Goal: Transaction & Acquisition: Obtain resource

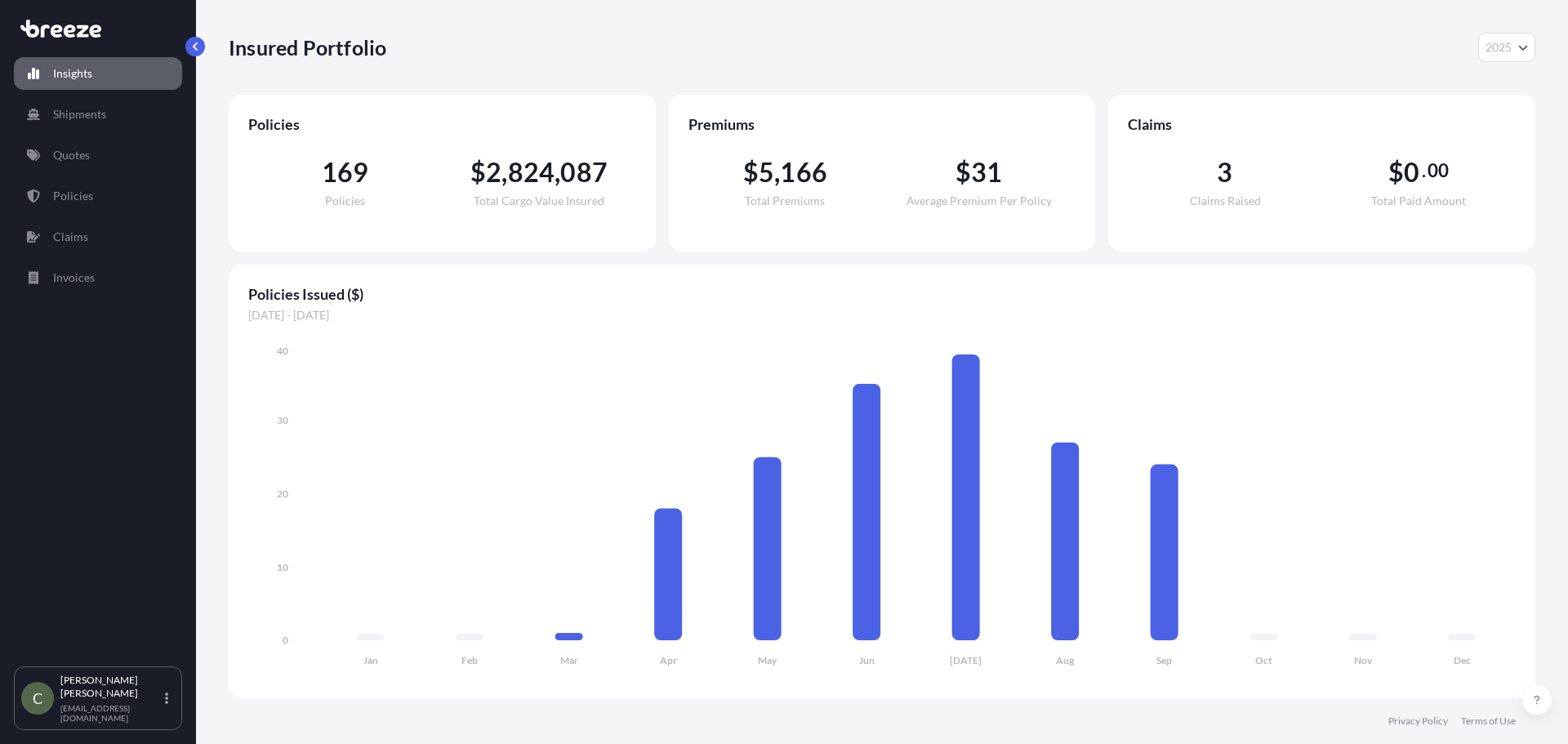
select select "2025"
click at [86, 125] on link "Shipments" at bounding box center [98, 114] width 168 height 33
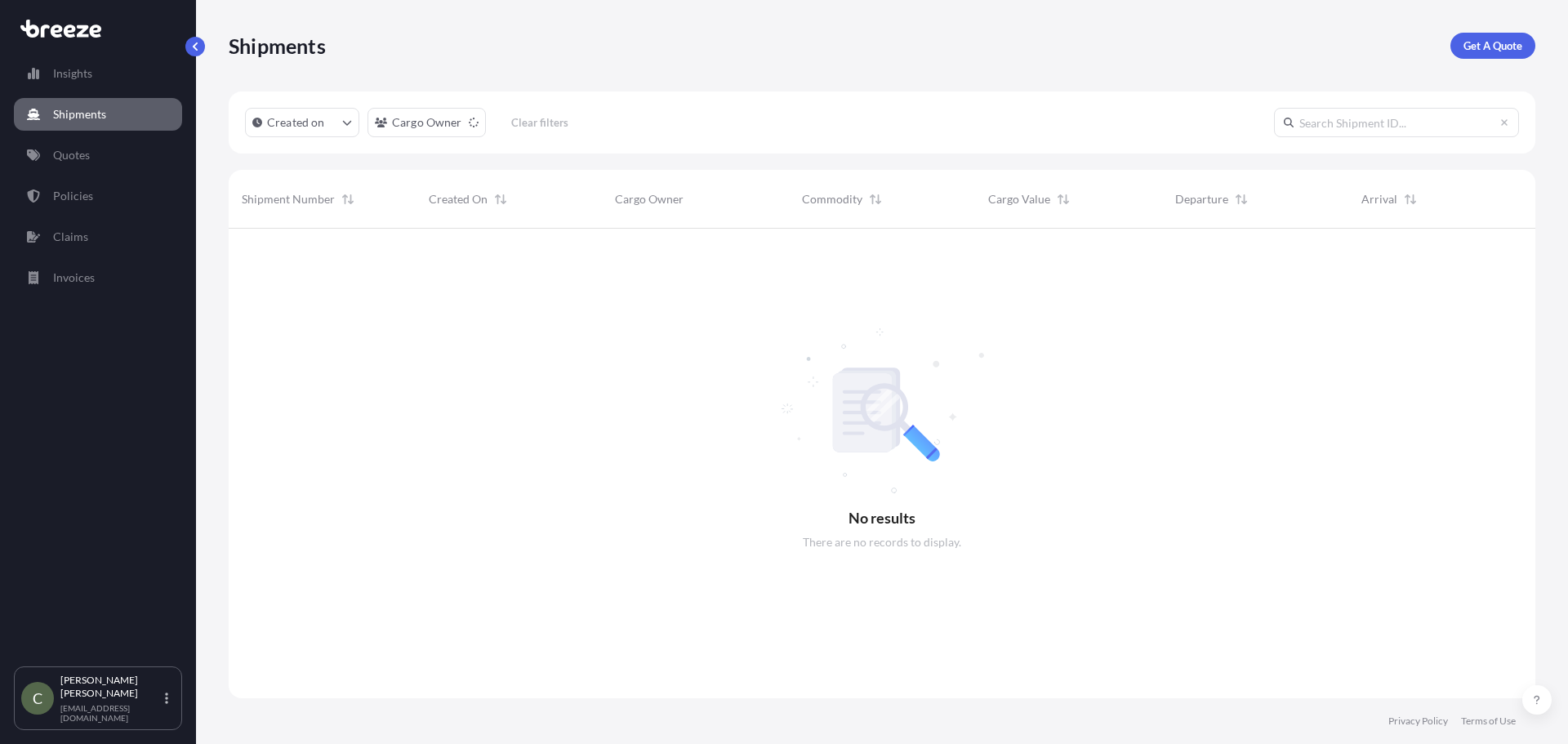
scroll to position [516, 1295]
click at [1503, 46] on p "Get A Quote" at bounding box center [1493, 46] width 58 height 17
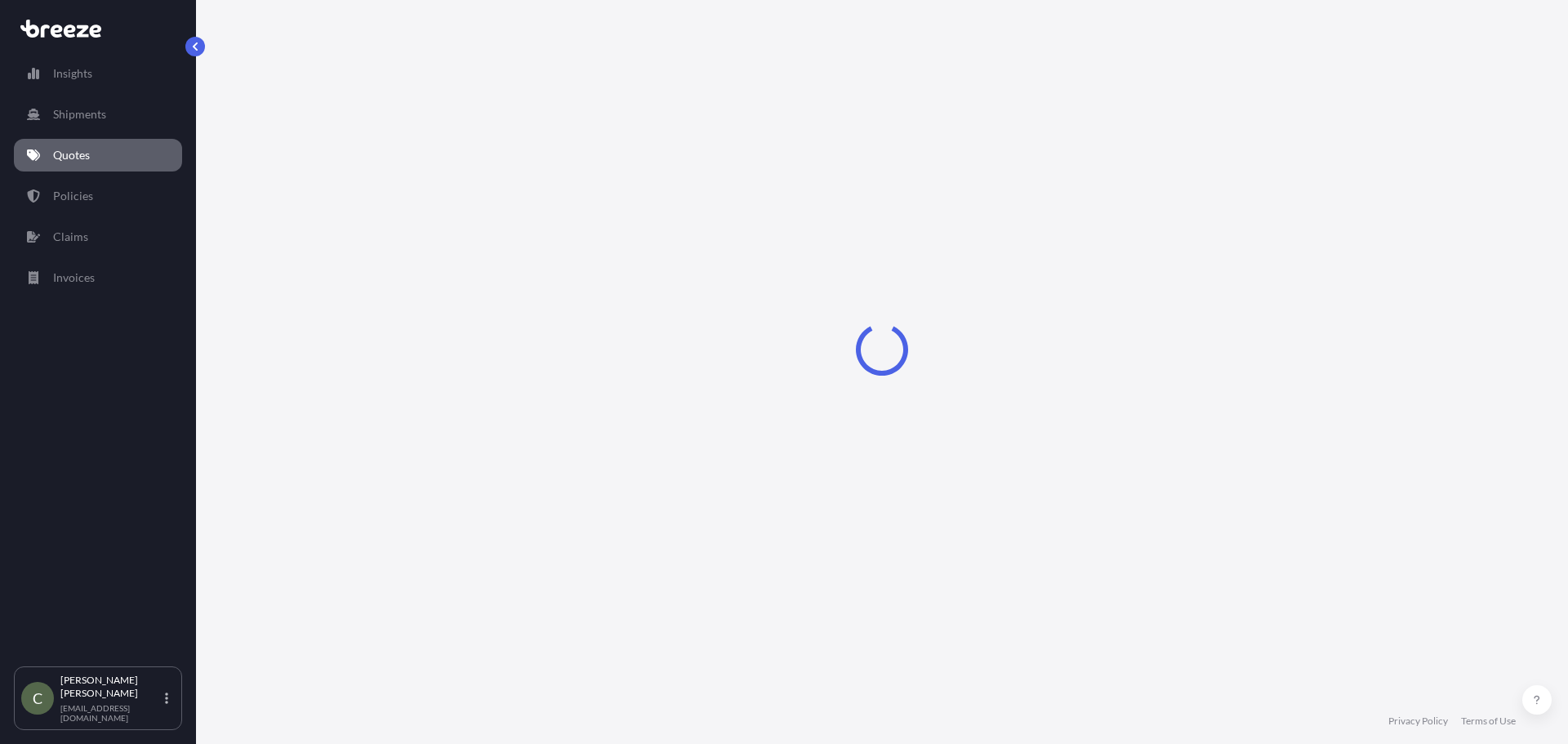
select select "Sea"
select select "1"
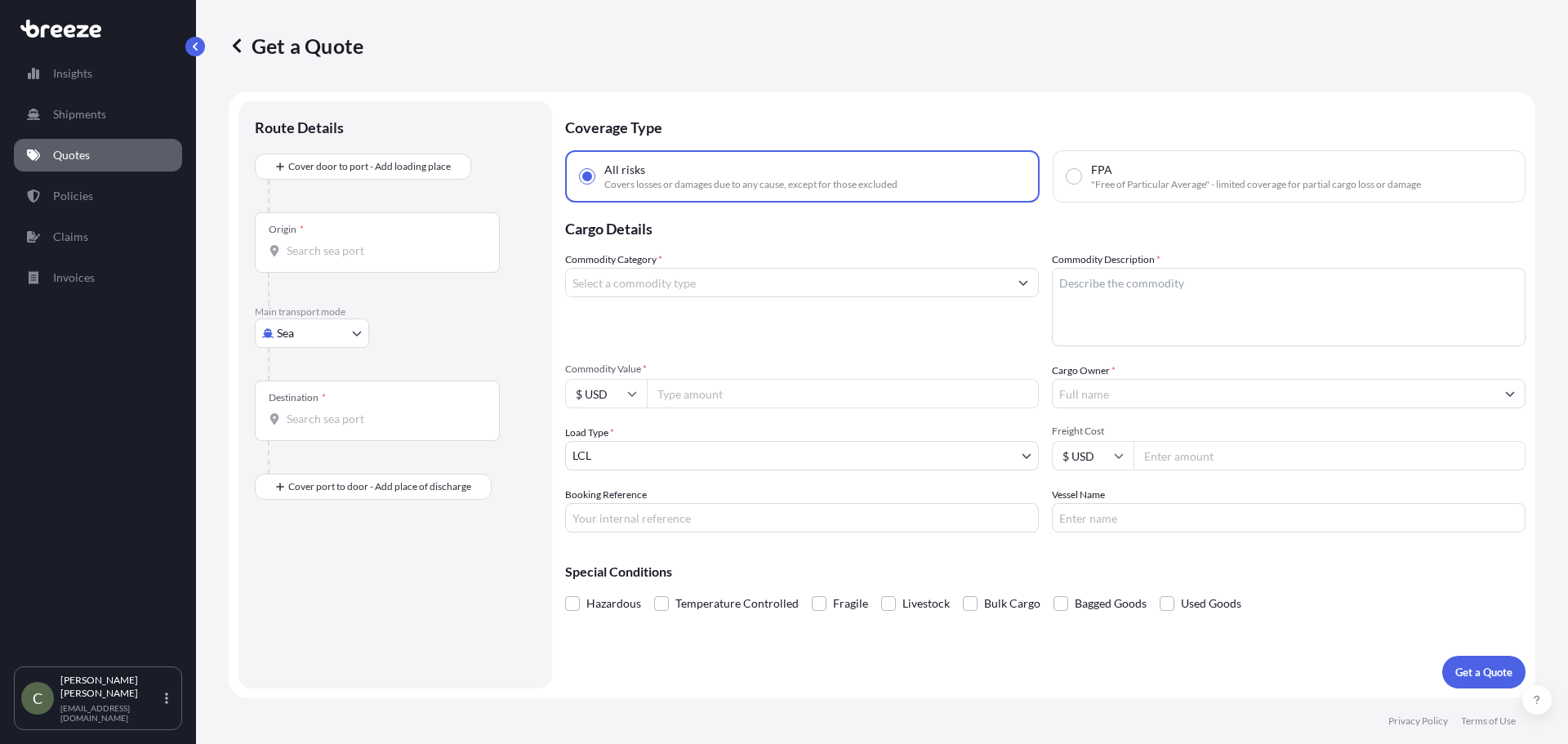
click at [351, 329] on body "Insights Shipments Quotes Policies Claims Invoices C [PERSON_NAME] [EMAIL_ADDRE…" at bounding box center [784, 372] width 1568 height 744
click at [297, 441] on span "Road" at bounding box center [299, 434] width 26 height 17
select select "Road"
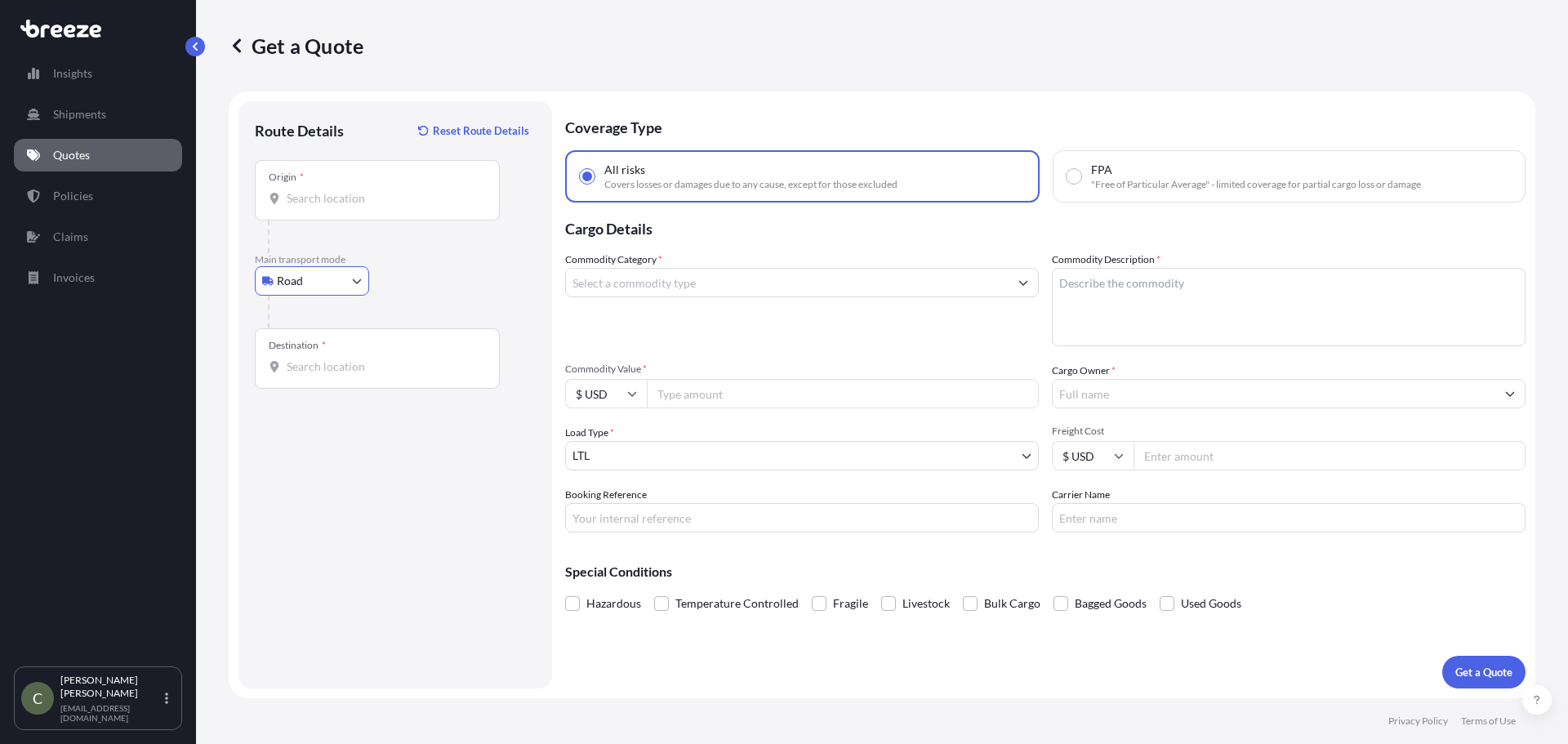
click at [306, 190] on input "Origin *" at bounding box center [383, 198] width 193 height 17
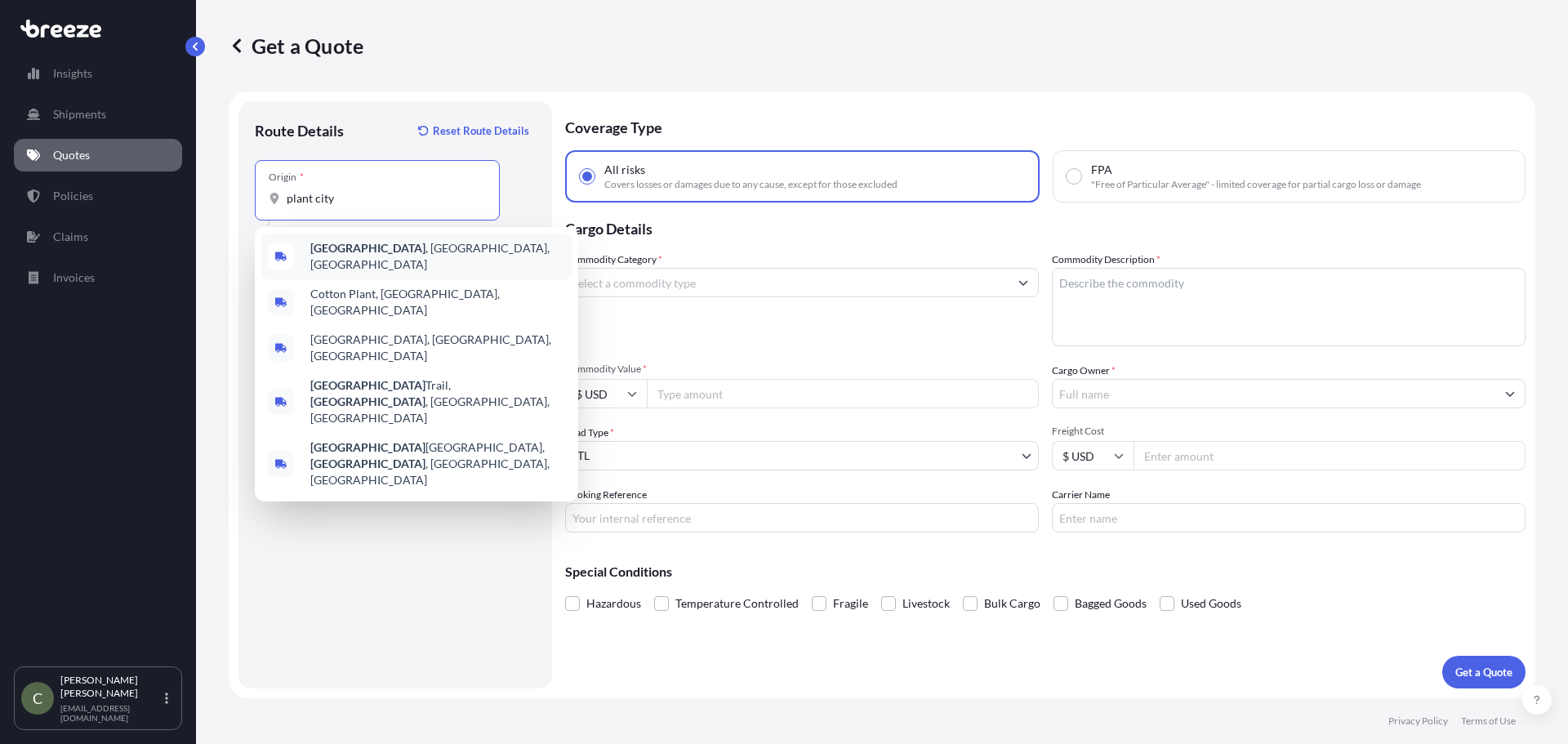
click at [324, 254] on b "[GEOGRAPHIC_DATA]" at bounding box center [368, 247] width 115 height 14
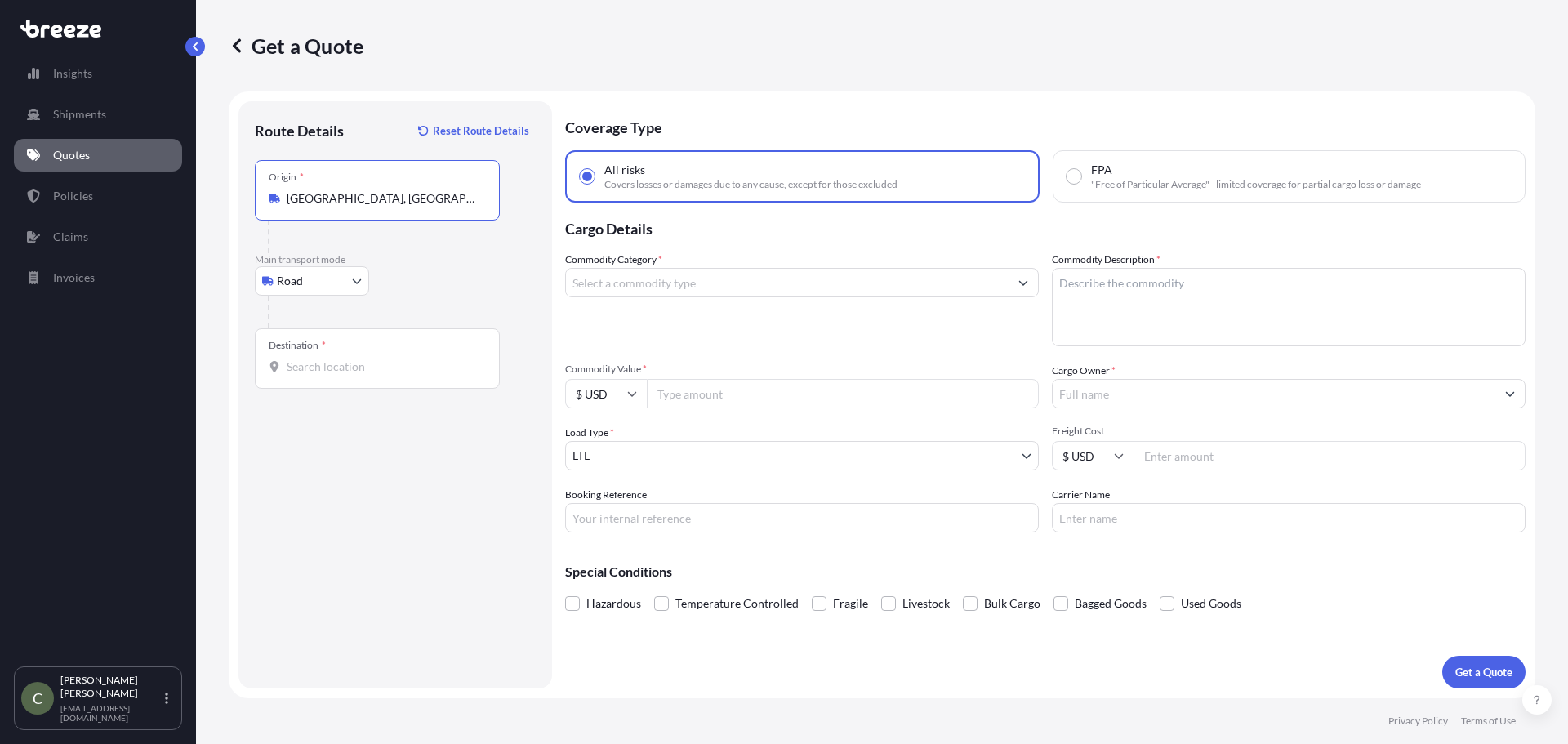
type input "[GEOGRAPHIC_DATA], [GEOGRAPHIC_DATA], [GEOGRAPHIC_DATA]"
click at [326, 380] on div "Destination *" at bounding box center [377, 358] width 245 height 60
click at [326, 375] on input "Destination *" at bounding box center [383, 366] width 193 height 17
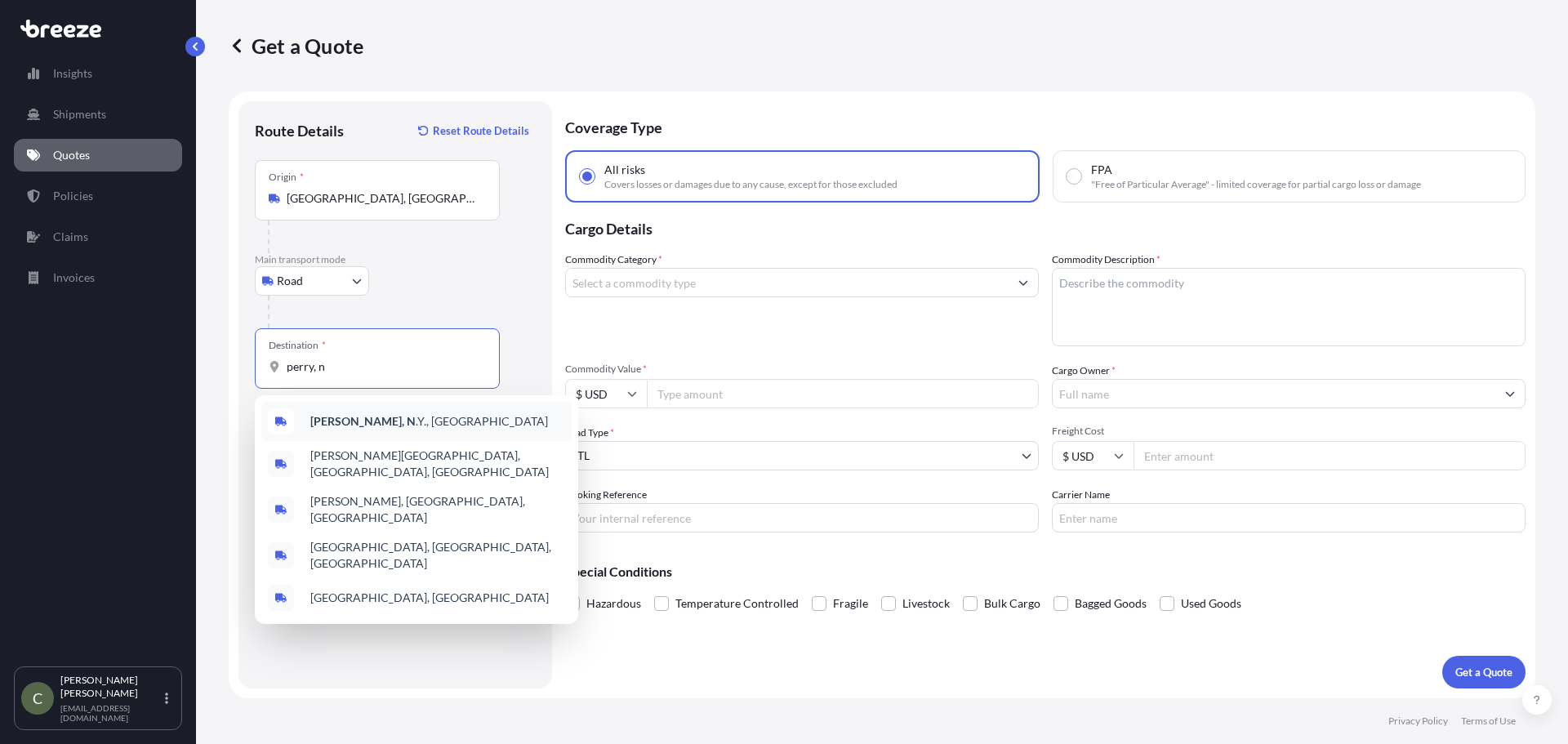
click at [356, 420] on span "[PERSON_NAME]Y., [GEOGRAPHIC_DATA]" at bounding box center [430, 421] width 238 height 17
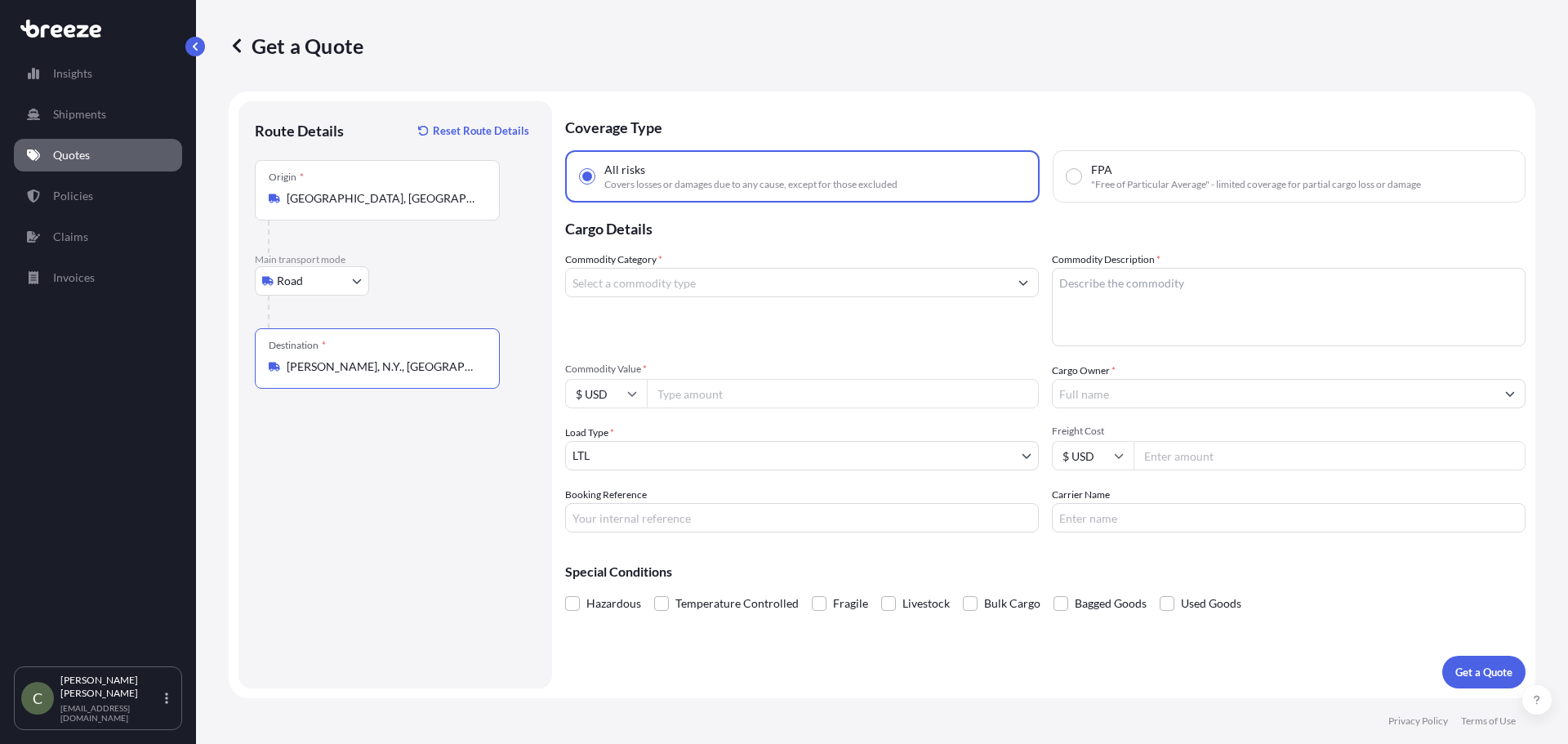
type input "[PERSON_NAME], N.Y., [GEOGRAPHIC_DATA]"
click at [729, 296] on input "Commodity Category *" at bounding box center [787, 283] width 442 height 30
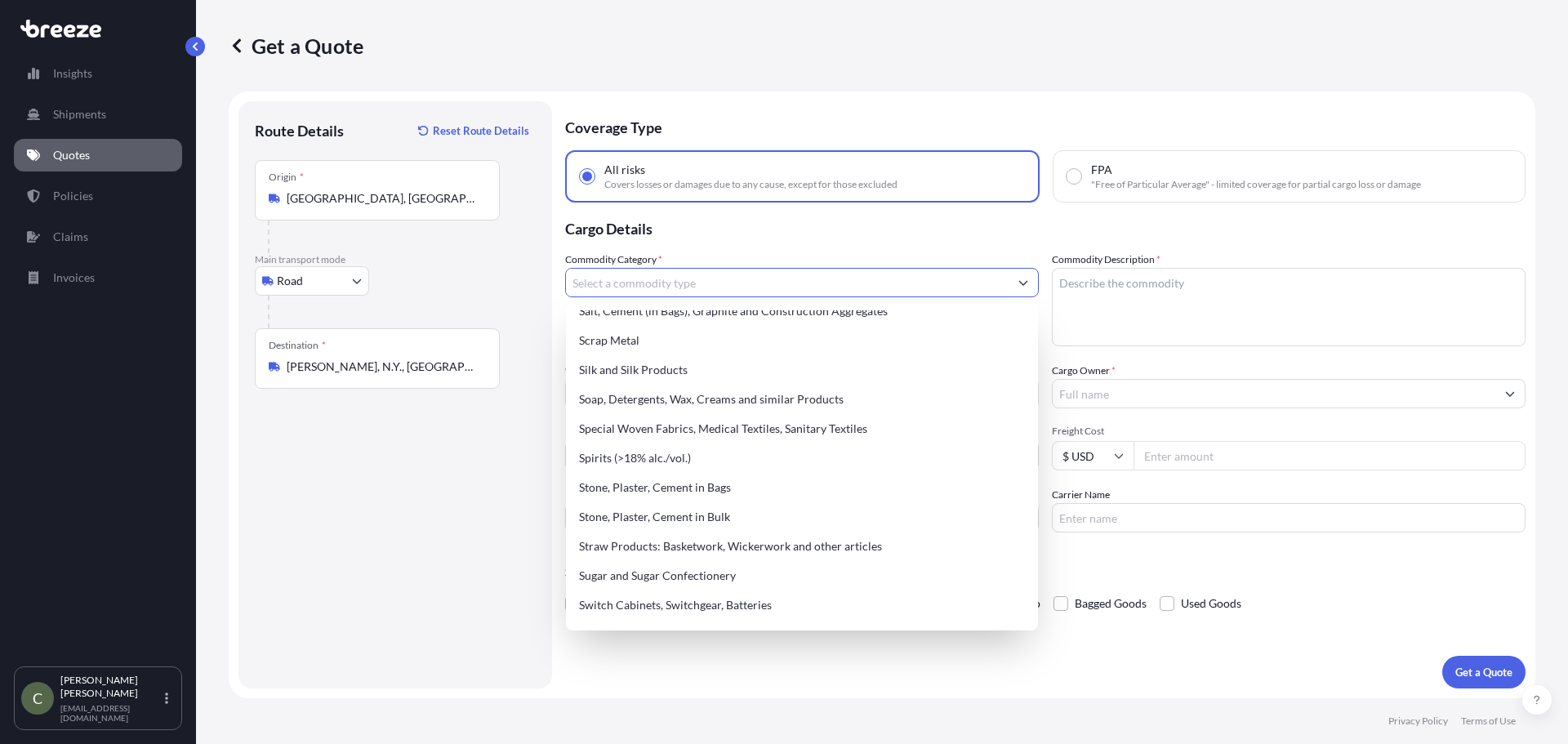
scroll to position [3360, 0]
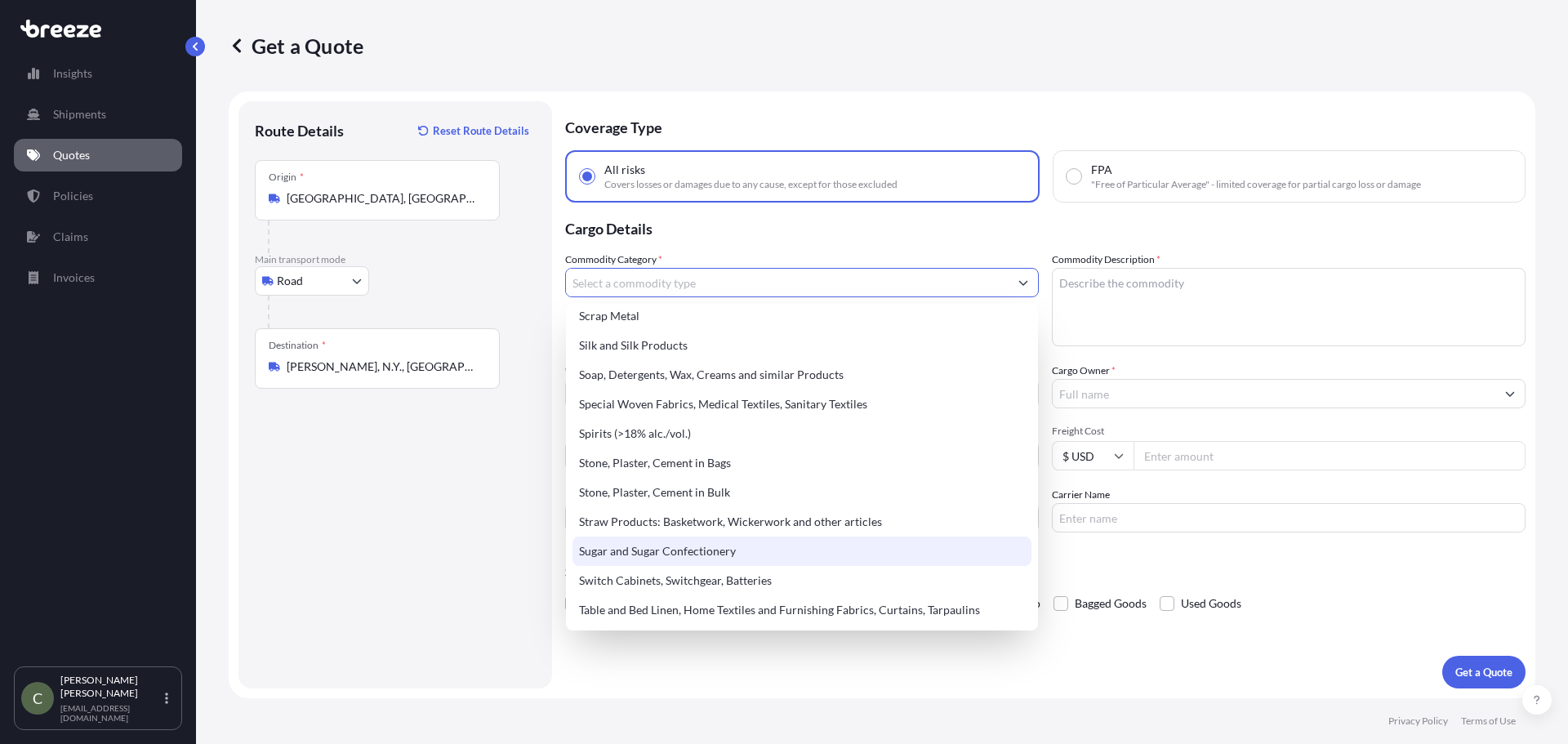
click at [807, 540] on div "Sugar and Sugar Confectionery" at bounding box center [802, 551] width 459 height 30
type input "Sugar and Sugar Confectionery"
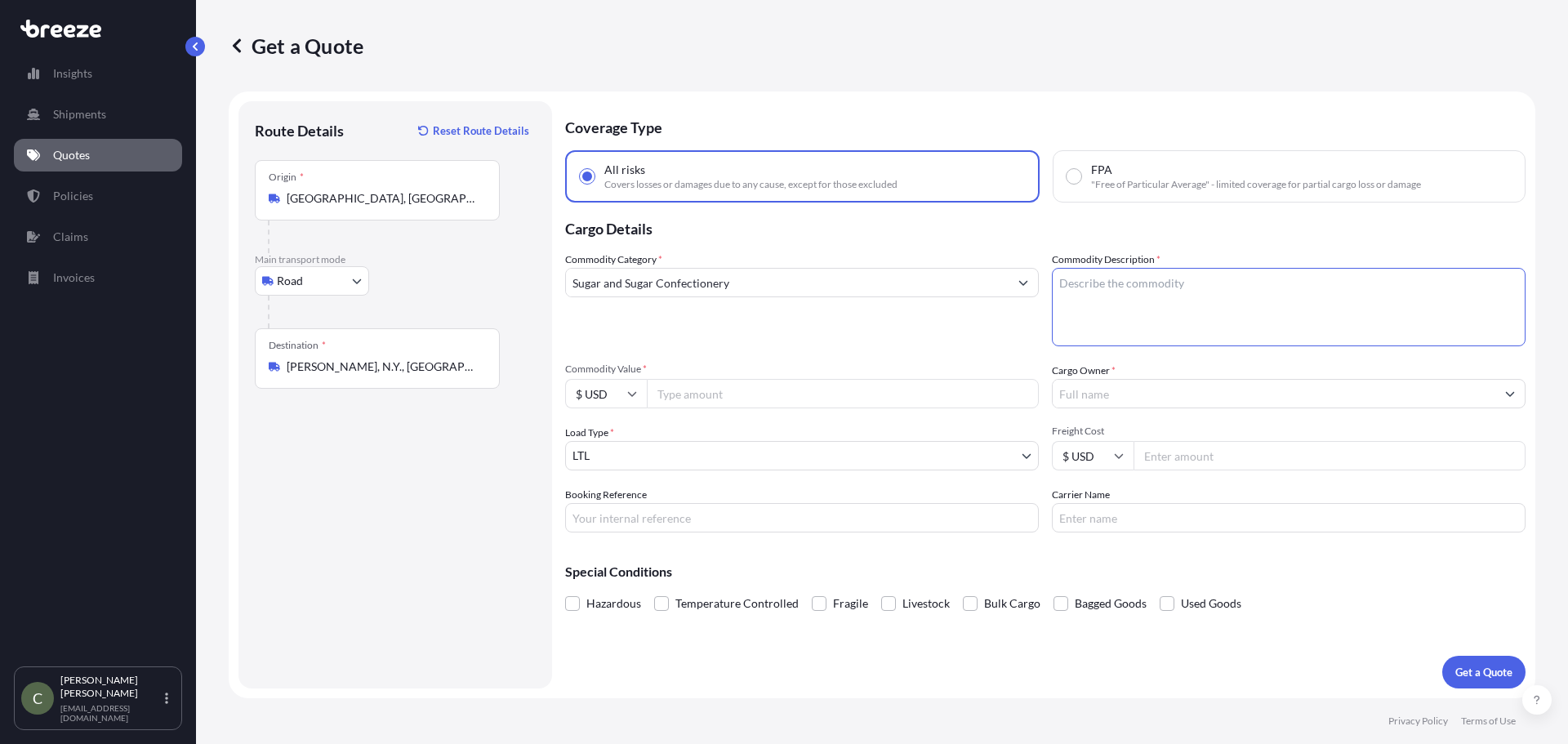
click at [1129, 276] on textarea "Commodity Description *" at bounding box center [1289, 307] width 474 height 78
type textarea "3 bags stevia"
click at [885, 395] on input "Commodity Value *" at bounding box center [843, 394] width 392 height 30
type input "5000"
click at [1129, 395] on input "Cargo Owner *" at bounding box center [1274, 394] width 442 height 30
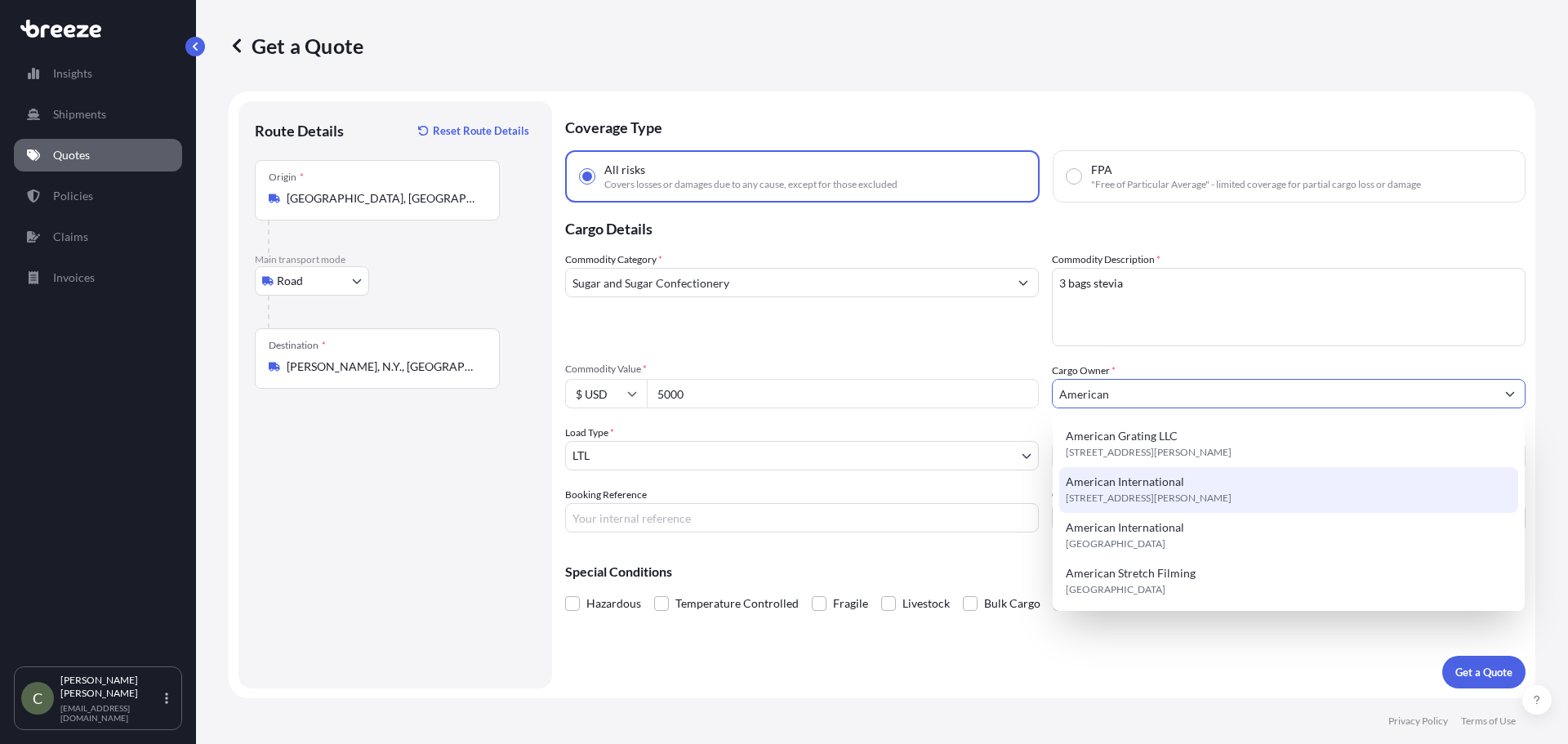
click at [1127, 480] on span "American International" at bounding box center [1126, 482] width 119 height 17
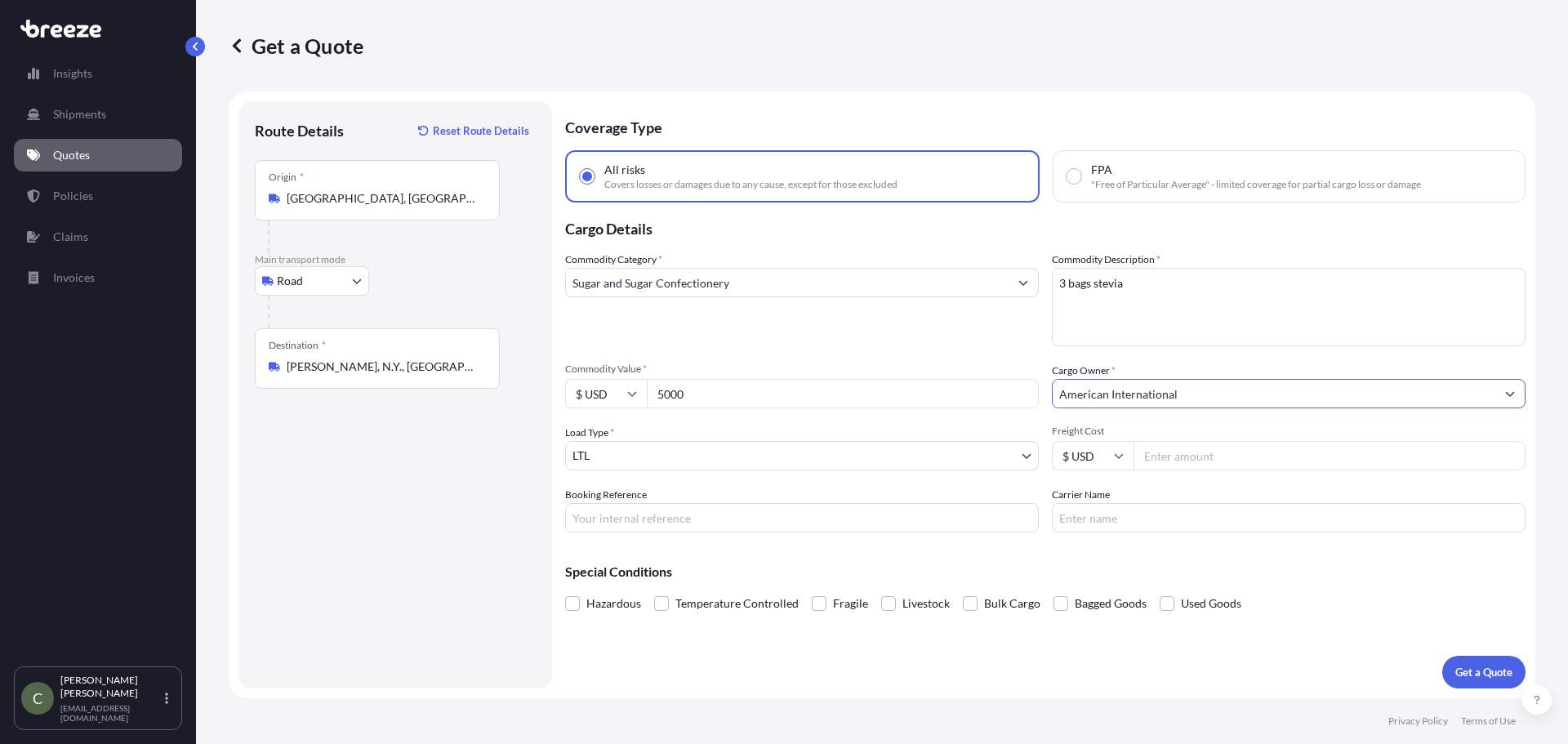
type input "American International"
click at [1204, 456] on input "Freight Cost" at bounding box center [1329, 456] width 392 height 30
type input "232.49"
click at [1355, 622] on div "Coverage Type All risks Covers losses or damages due to any cause, except for t…" at bounding box center [1045, 394] width 960 height 587
click at [1464, 666] on p "Get a Quote" at bounding box center [1484, 672] width 57 height 17
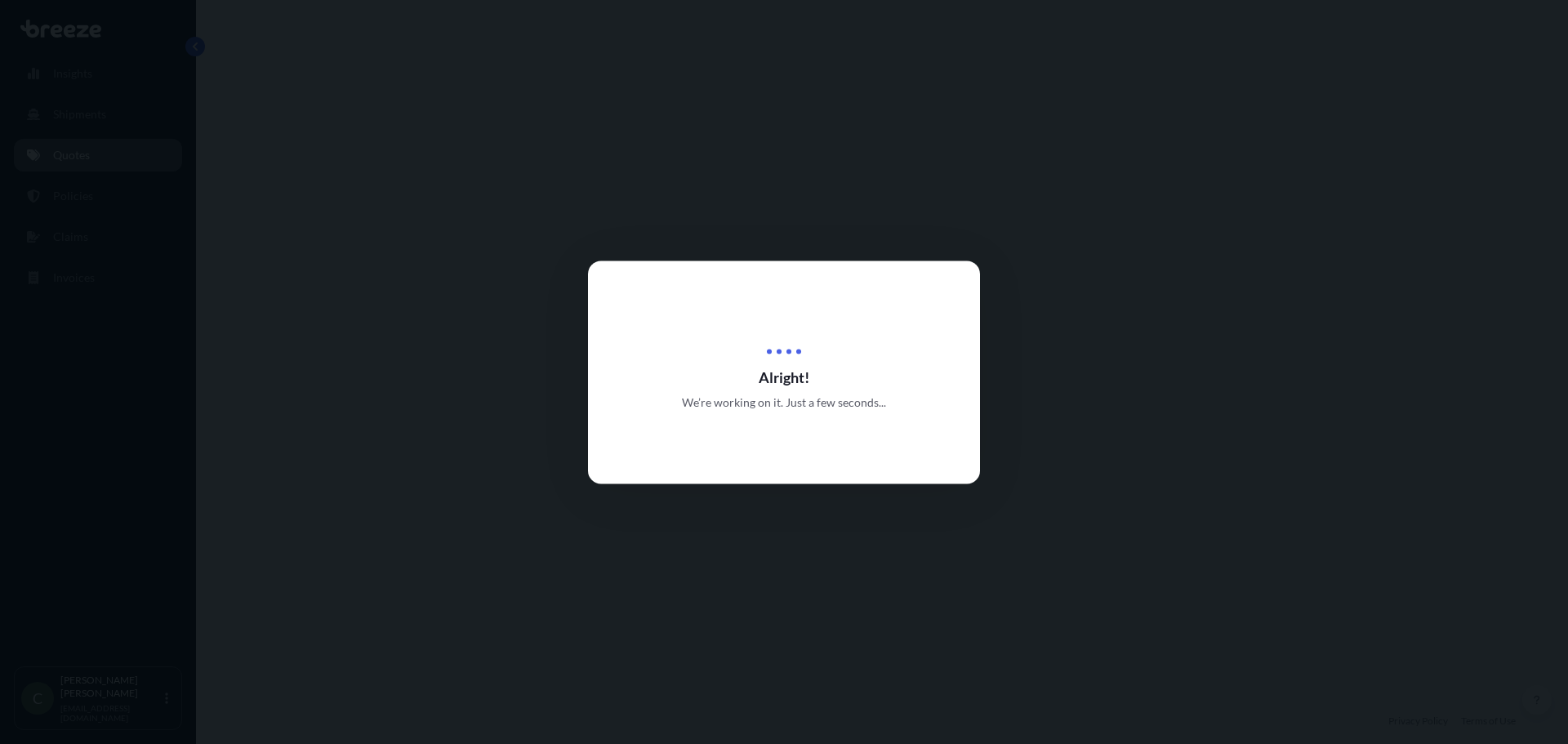
select select "Road"
select select "1"
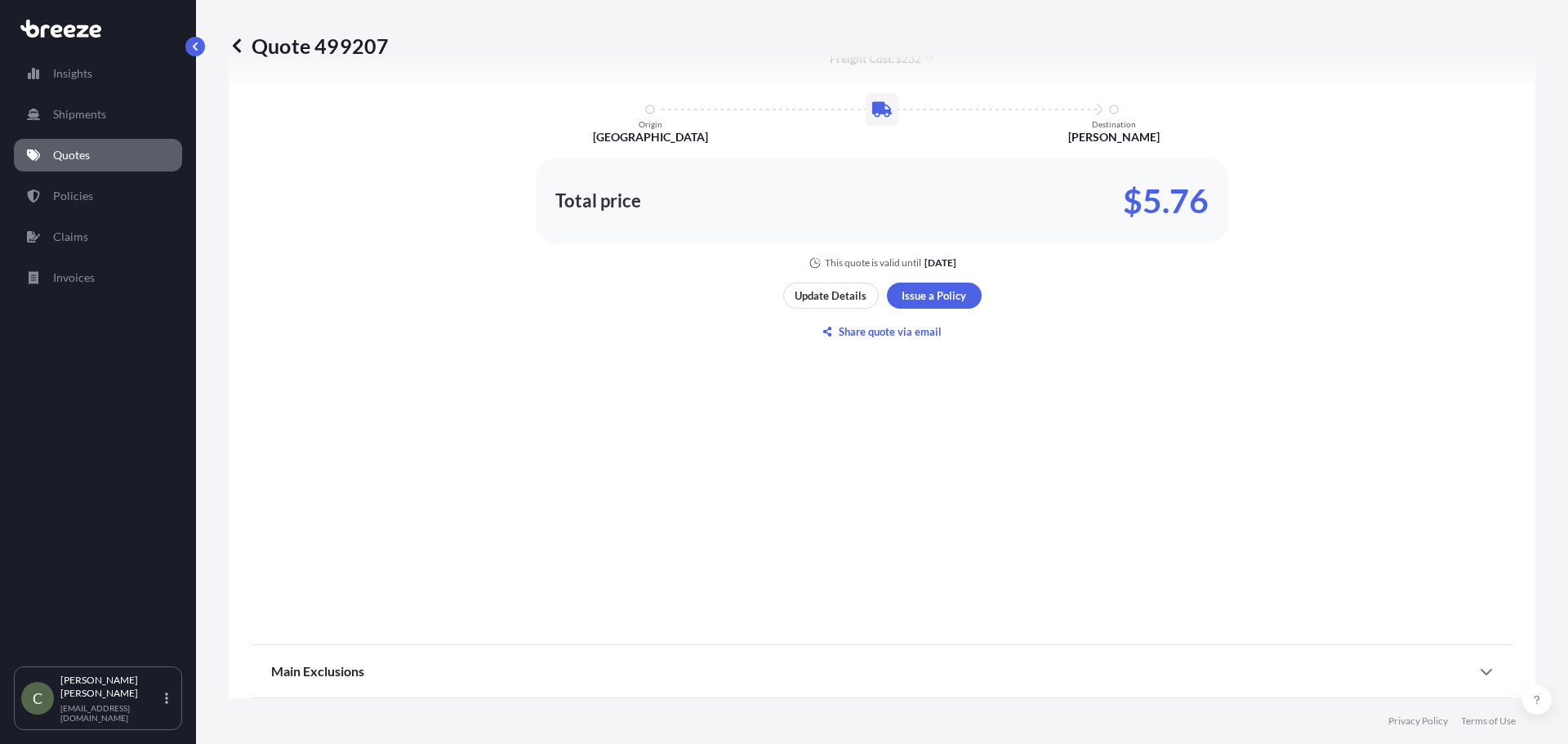
scroll to position [1082, 0]
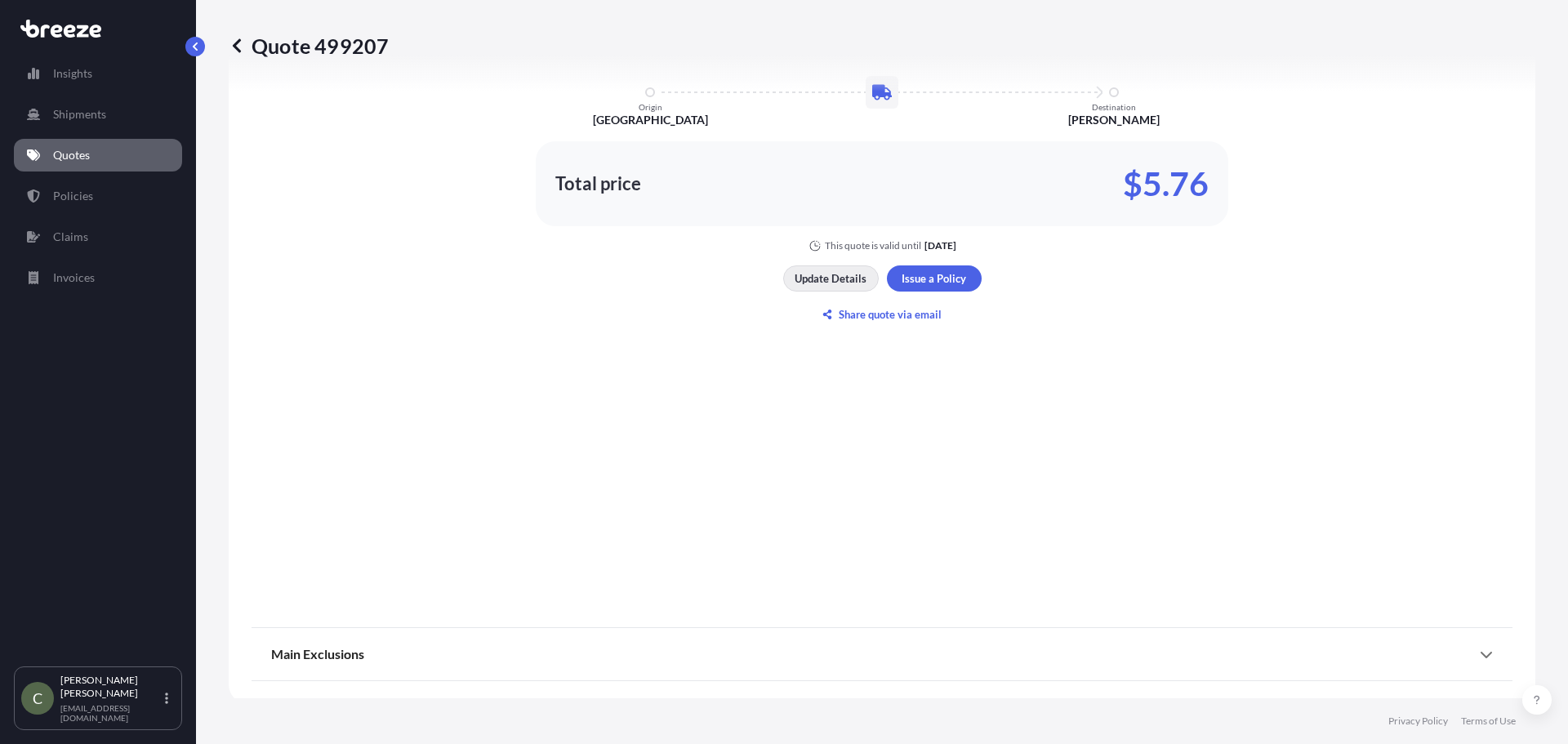
click at [795, 280] on p "Update Details" at bounding box center [831, 278] width 72 height 17
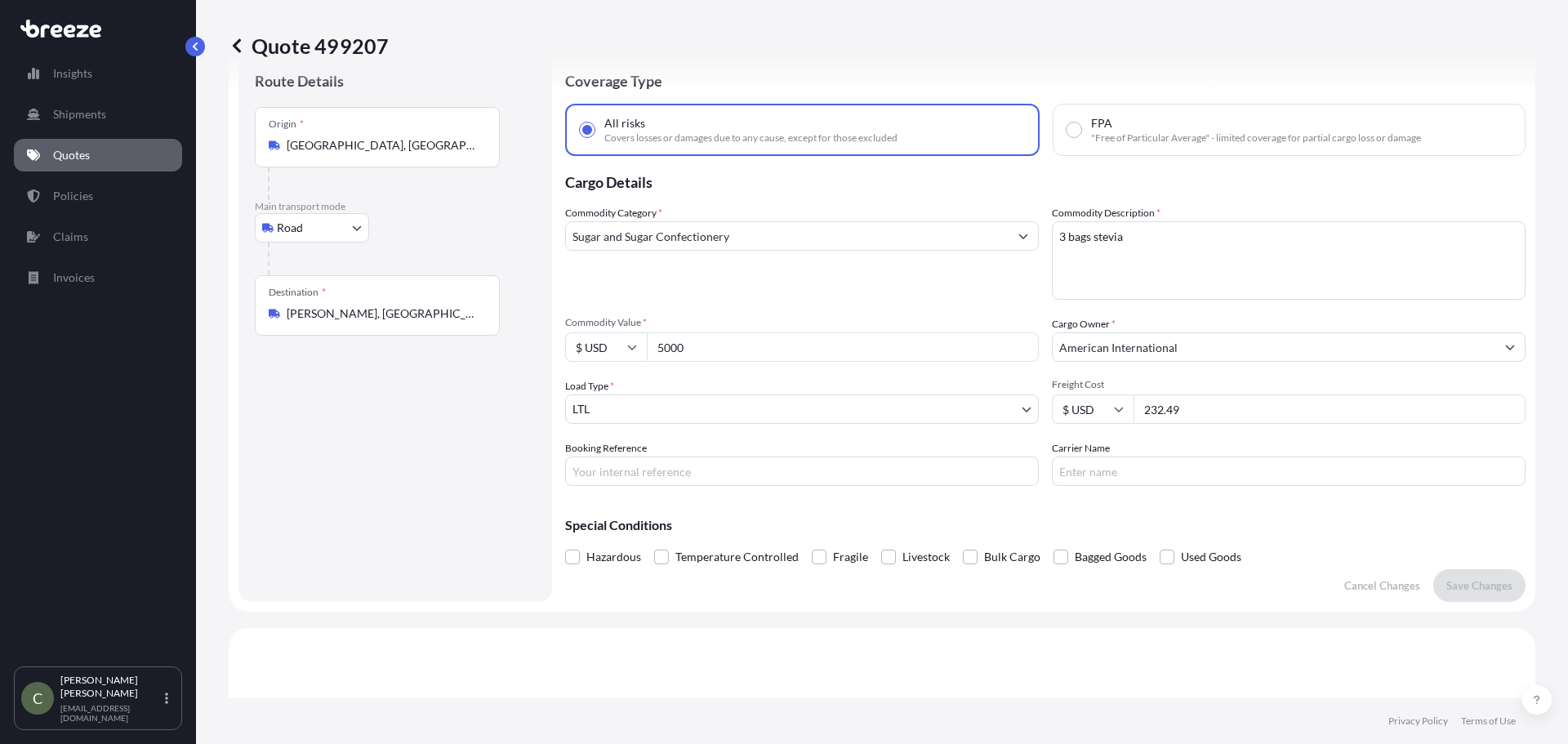
scroll to position [26, 0]
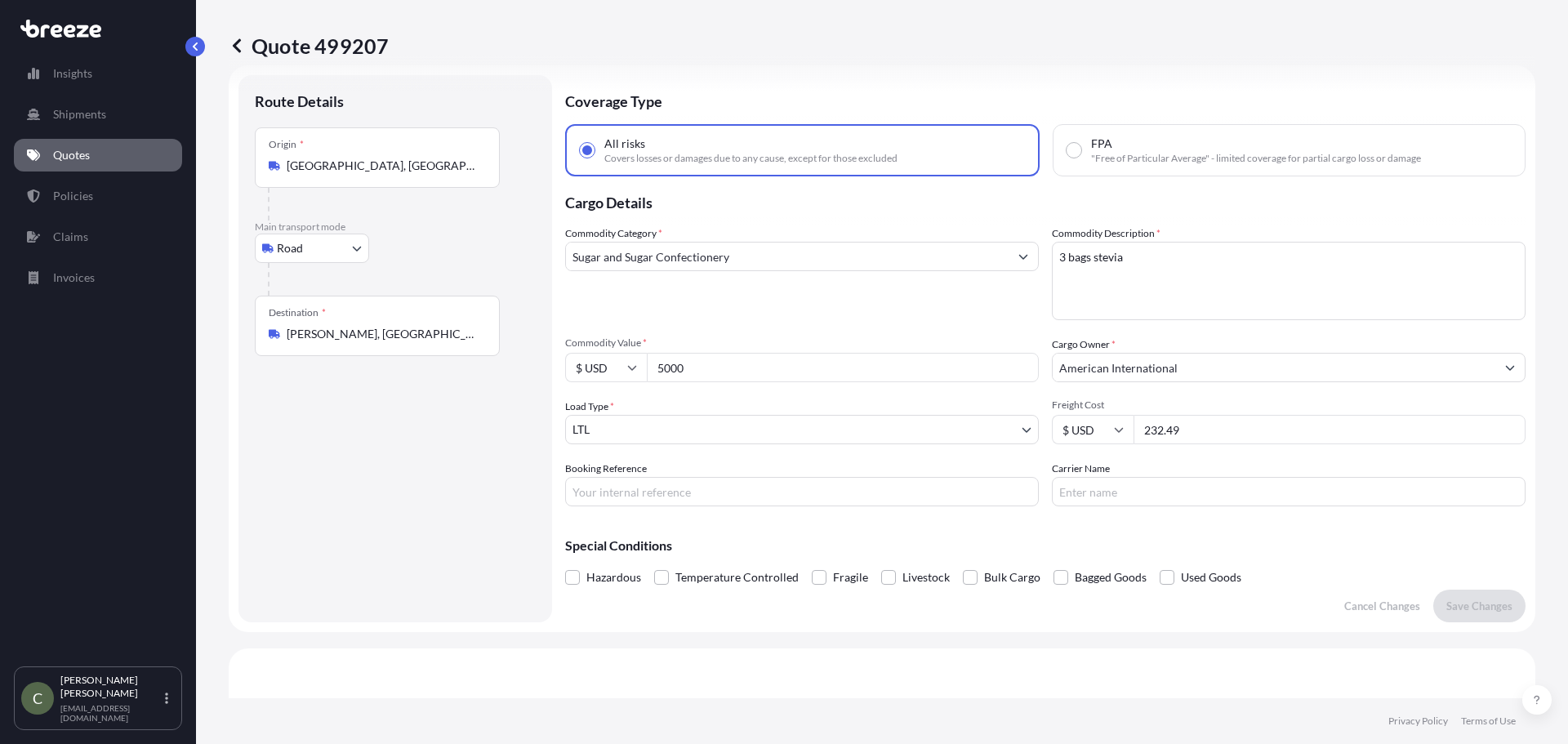
drag, startPoint x: 698, startPoint y: 370, endPoint x: 655, endPoint y: 357, distance: 44.9
click at [578, 357] on div "$ USD 5000" at bounding box center [802, 367] width 474 height 30
type input "17136"
click at [1464, 604] on p "Save Changes" at bounding box center [1479, 605] width 66 height 17
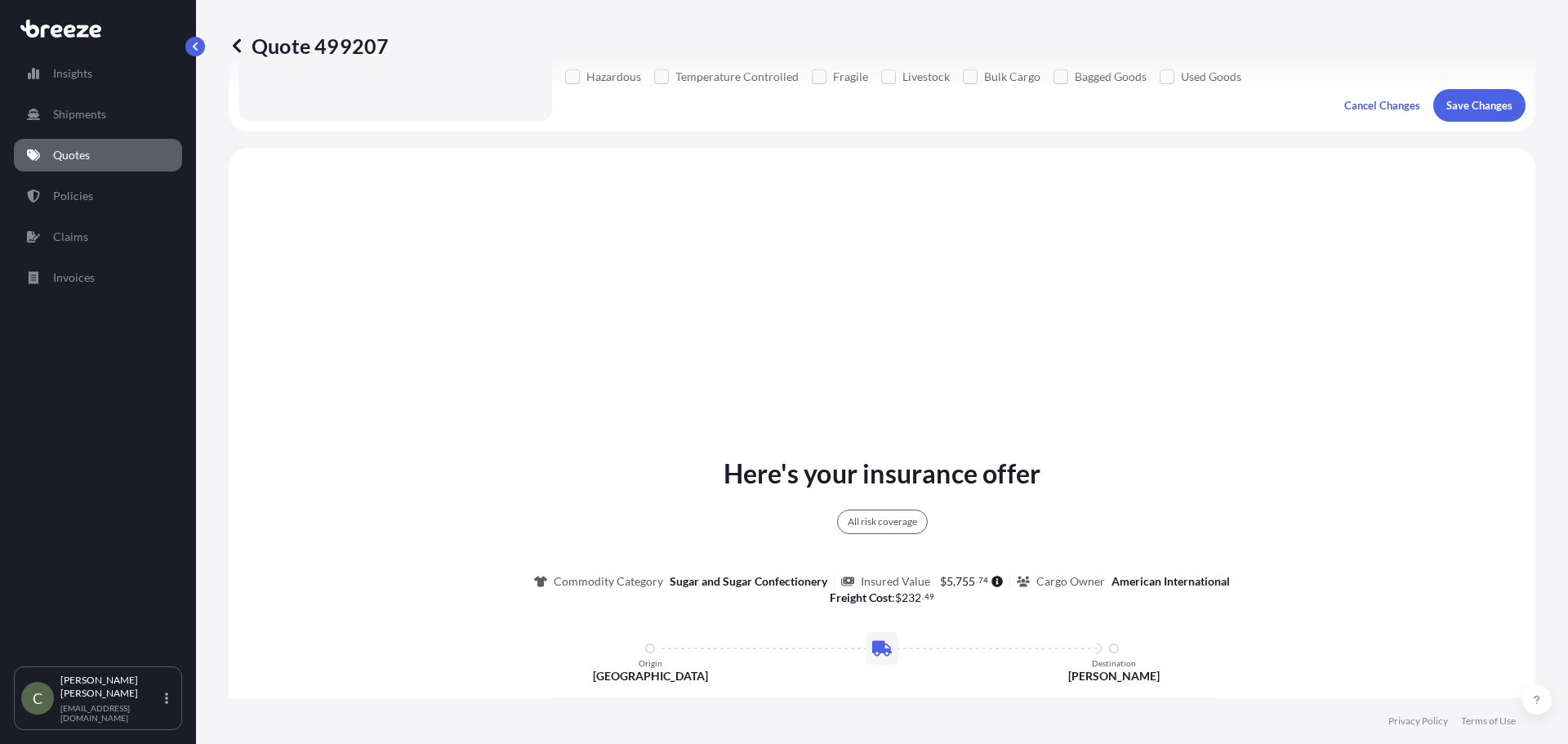
scroll to position [593, 0]
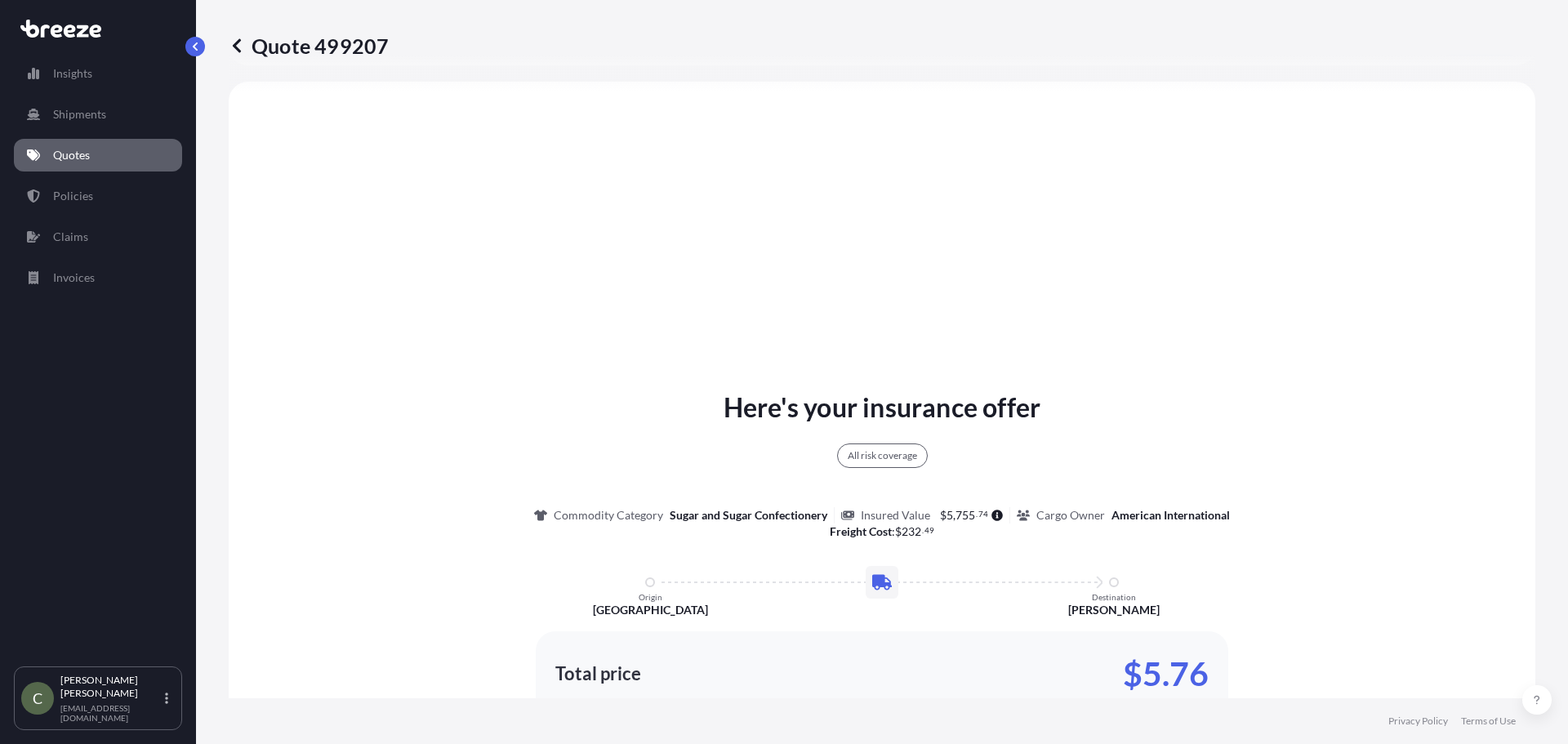
select select "Road"
select select "1"
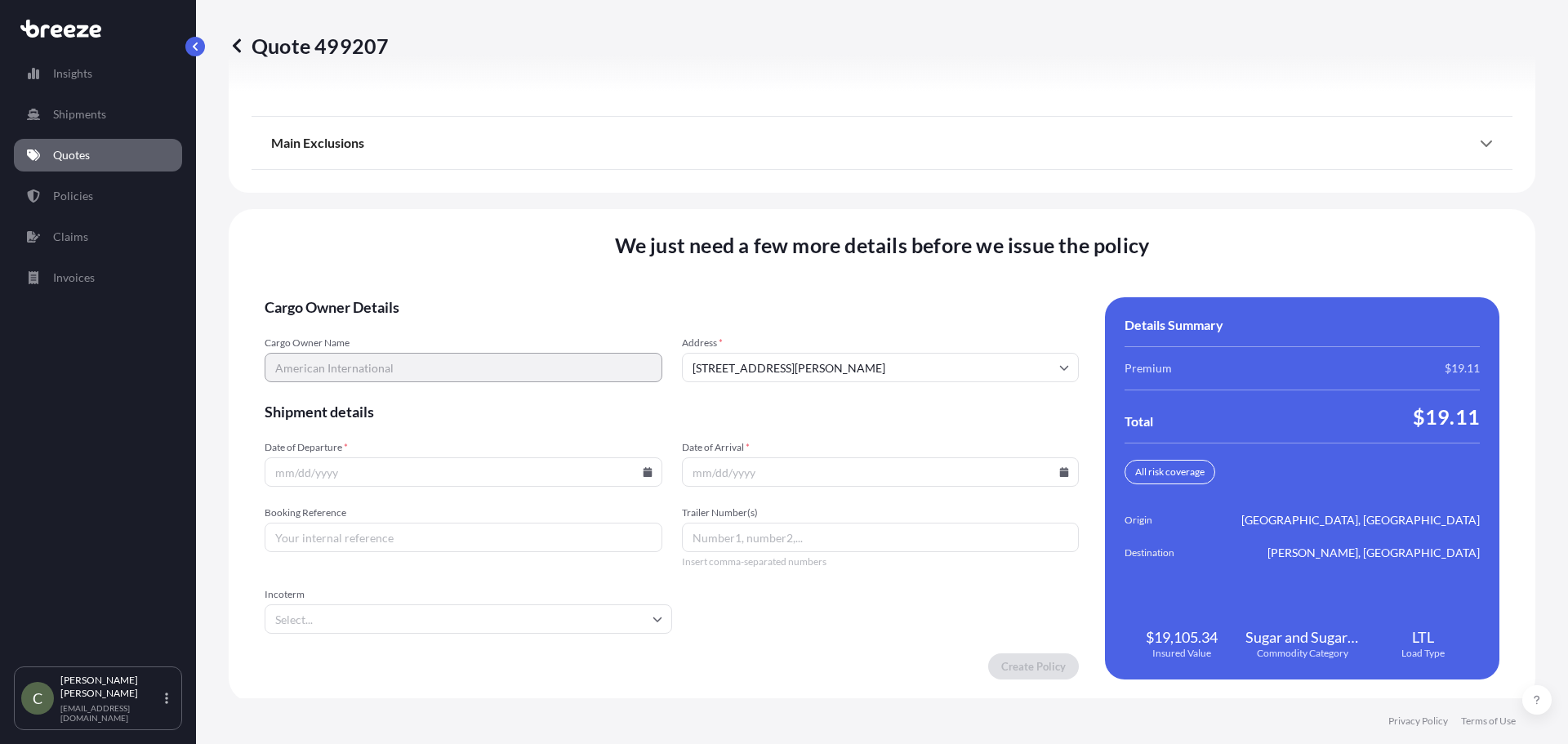
scroll to position [2107, 0]
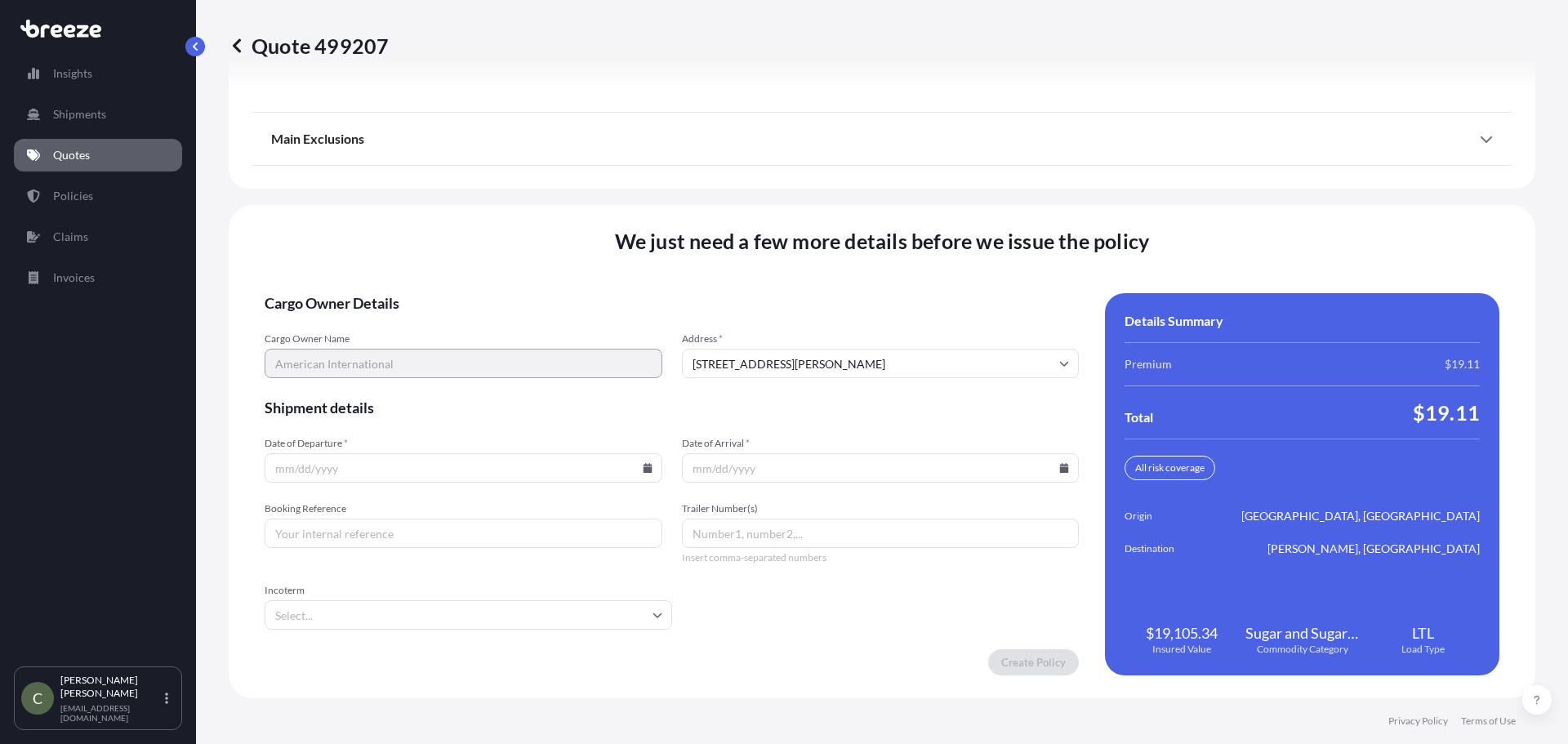
click at [643, 467] on icon at bounding box center [646, 468] width 9 height 10
click at [463, 325] on button "18" at bounding box center [461, 323] width 26 height 26
type input "[DATE]"
click at [1060, 464] on icon at bounding box center [1064, 468] width 9 height 10
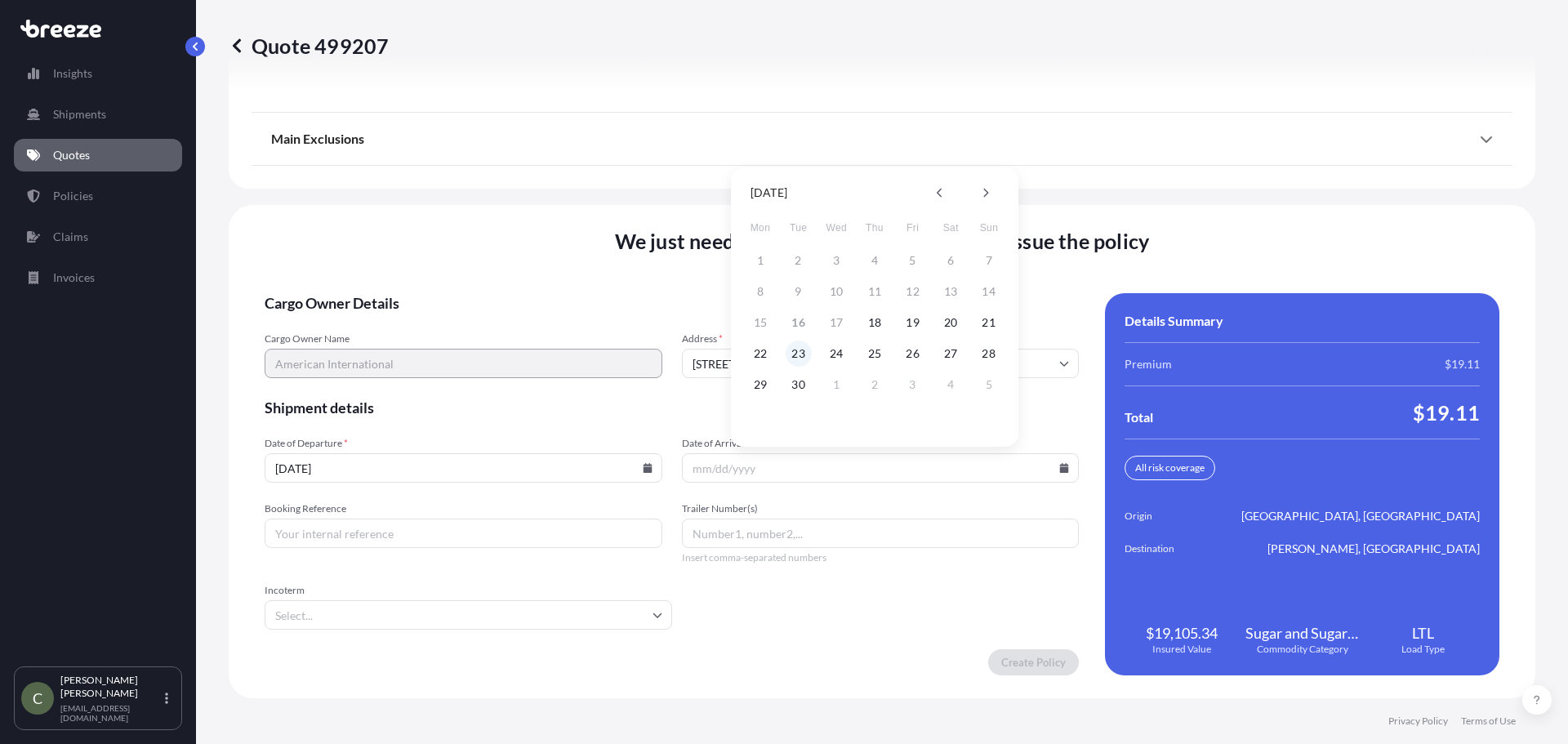
click at [799, 352] on button "23" at bounding box center [799, 353] width 26 height 26
type input "[DATE]"
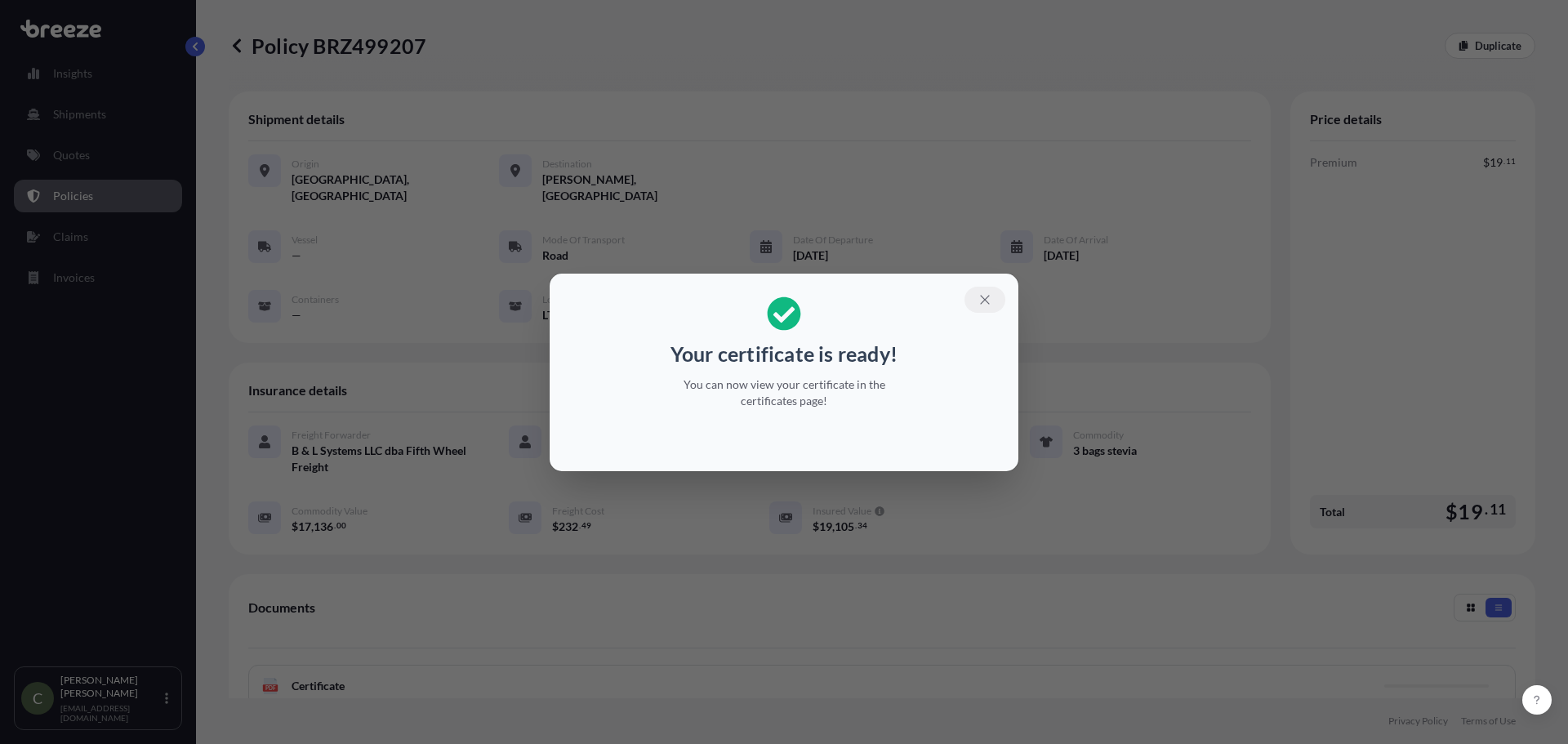
click at [983, 301] on icon "button" at bounding box center [984, 299] width 9 height 9
